Goal: Information Seeking & Learning: Learn about a topic

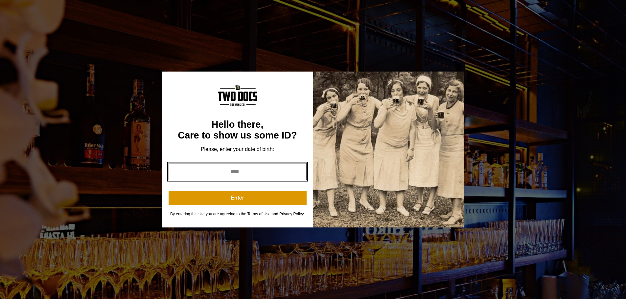
click at [245, 173] on input "year" at bounding box center [238, 171] width 138 height 17
type input "****"
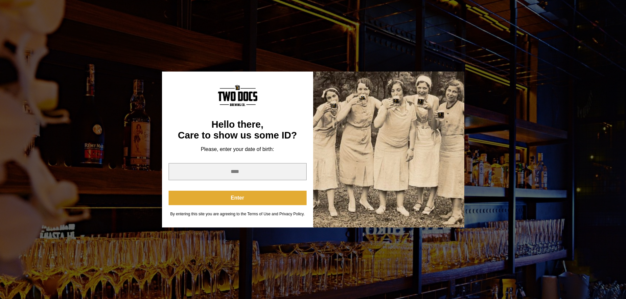
click at [246, 198] on button "Enter" at bounding box center [238, 198] width 138 height 14
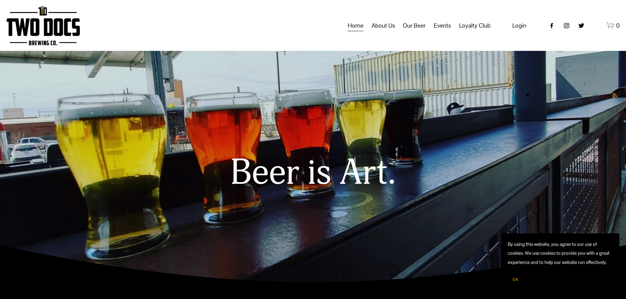
click at [0, 0] on span "Taproom Menu" at bounding box center [0, 0] width 0 height 0
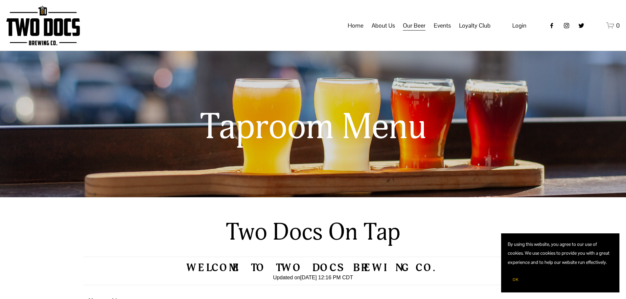
click at [0, 0] on span "Calendar" at bounding box center [0, 0] width 0 height 0
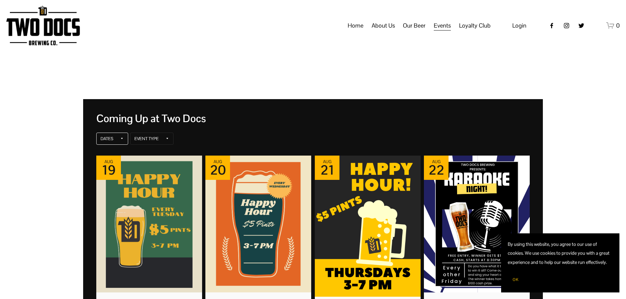
click at [125, 141] on div "Dates" at bounding box center [112, 139] width 32 height 12
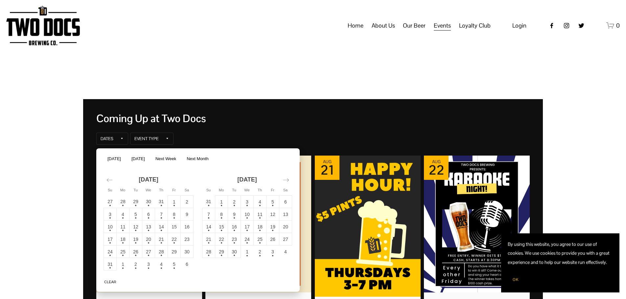
click at [285, 180] on icon "Move forward to switch to the next month." at bounding box center [286, 180] width 6 height 6
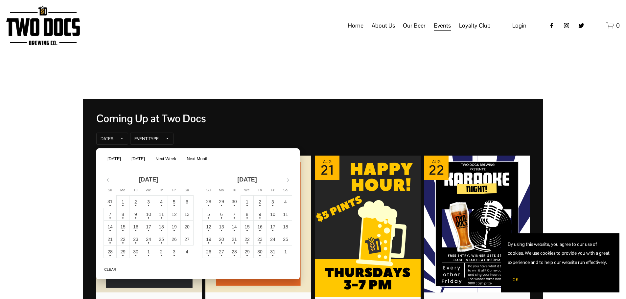
click at [285, 180] on icon "Move forward to switch to the next month." at bounding box center [286, 180] width 6 height 6
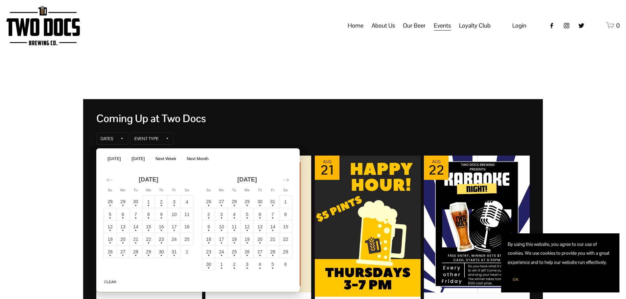
click at [261, 230] on td "13" at bounding box center [260, 227] width 13 height 12
click at [283, 281] on button "Apply" at bounding box center [283, 281] width 19 height 8
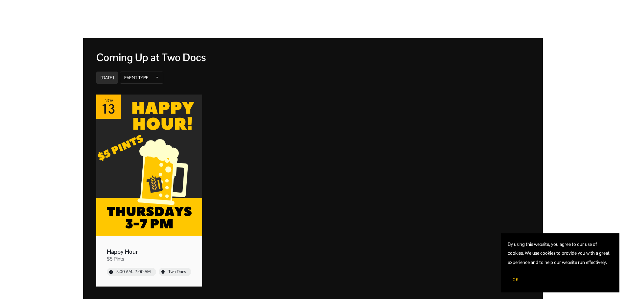
scroll to position [66, 0]
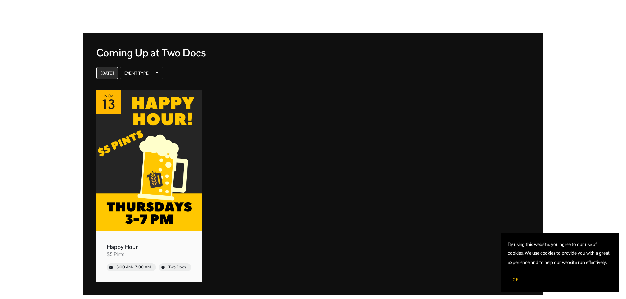
click at [113, 75] on div "Nov 13" at bounding box center [107, 73] width 13 height 5
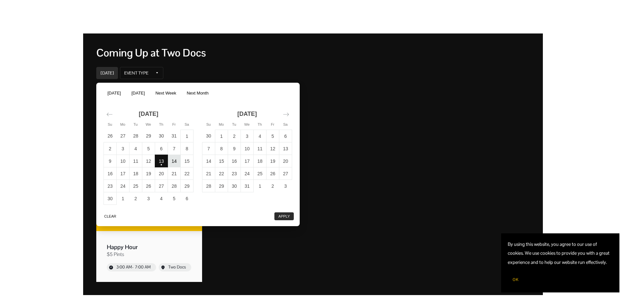
click at [178, 161] on td "14" at bounding box center [174, 161] width 13 height 12
click at [281, 214] on button "Apply" at bounding box center [283, 215] width 19 height 8
